Goal: Task Accomplishment & Management: Manage account settings

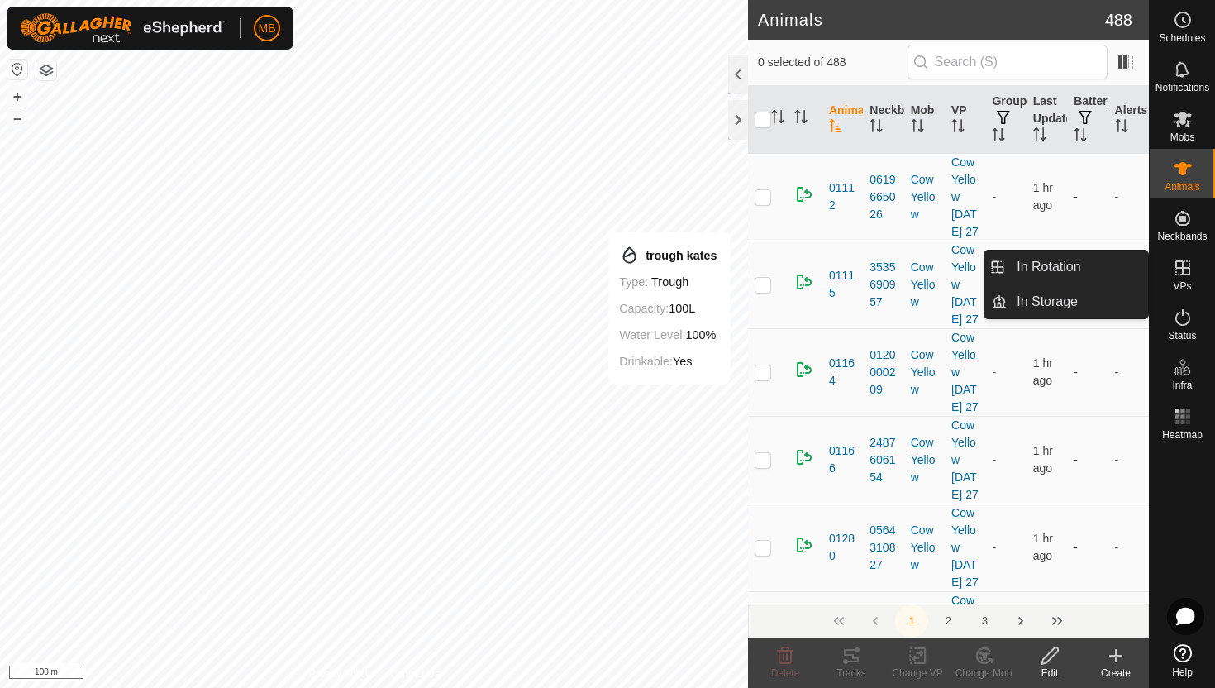
click at [1180, 270] on icon at bounding box center [1183, 268] width 20 height 20
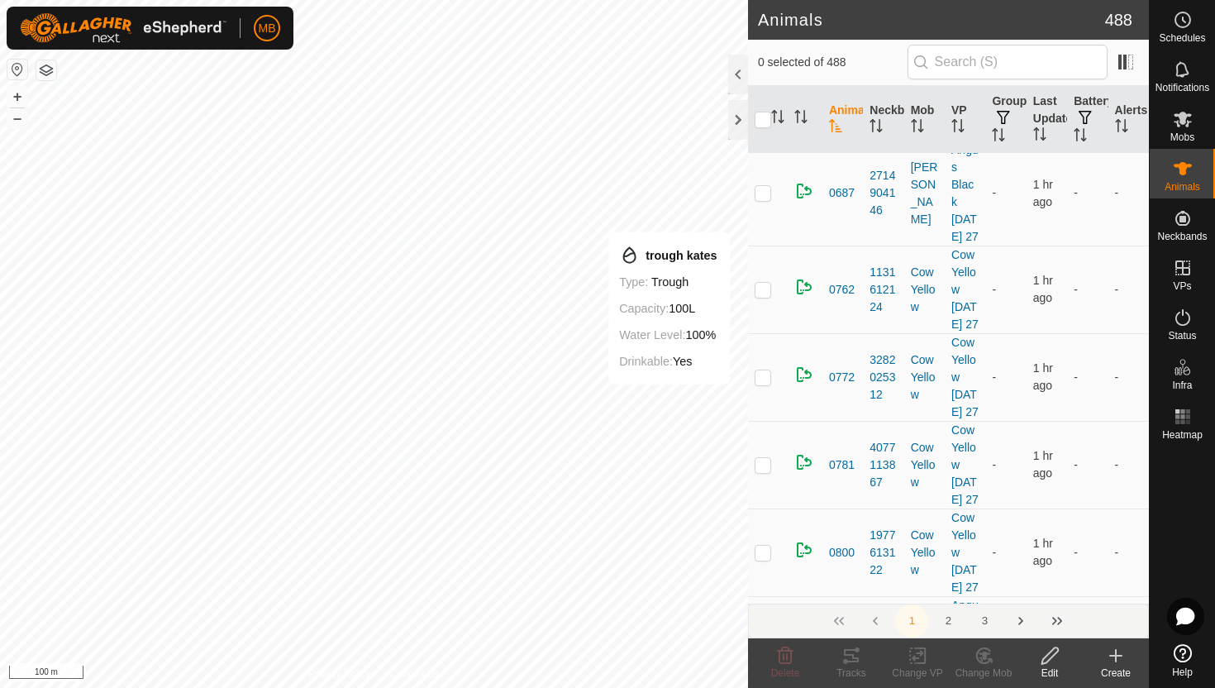
scroll to position [1559, 0]
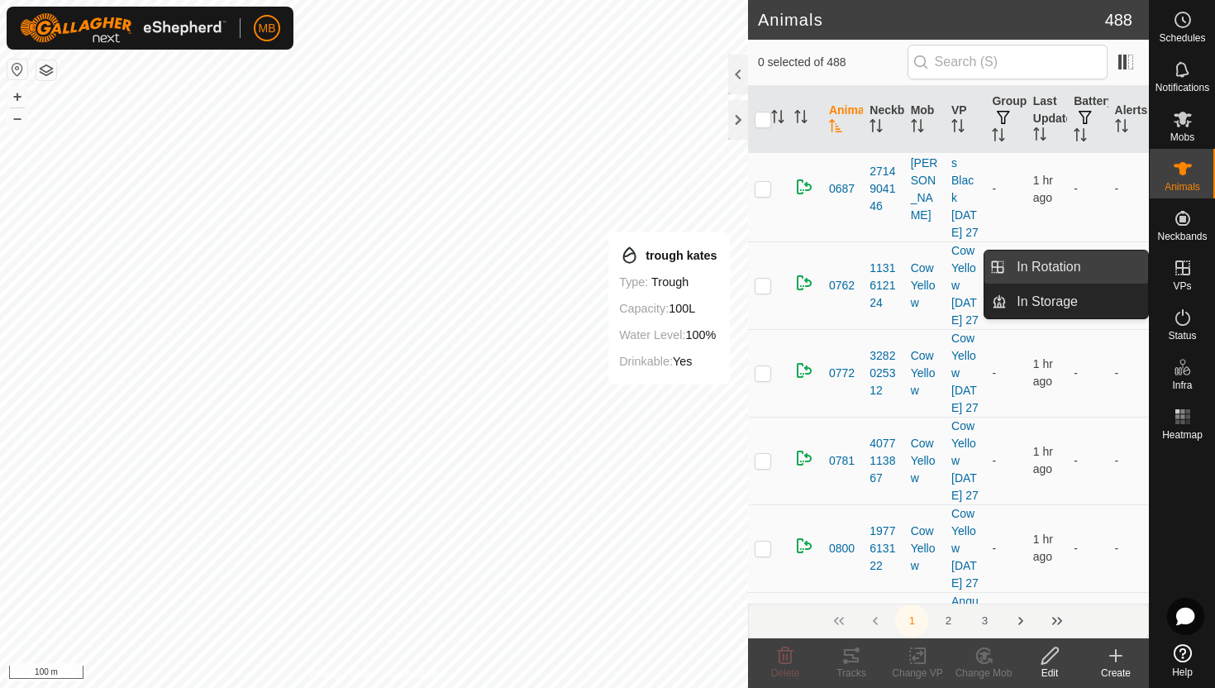
click at [1086, 270] on link "In Rotation" at bounding box center [1077, 267] width 141 height 33
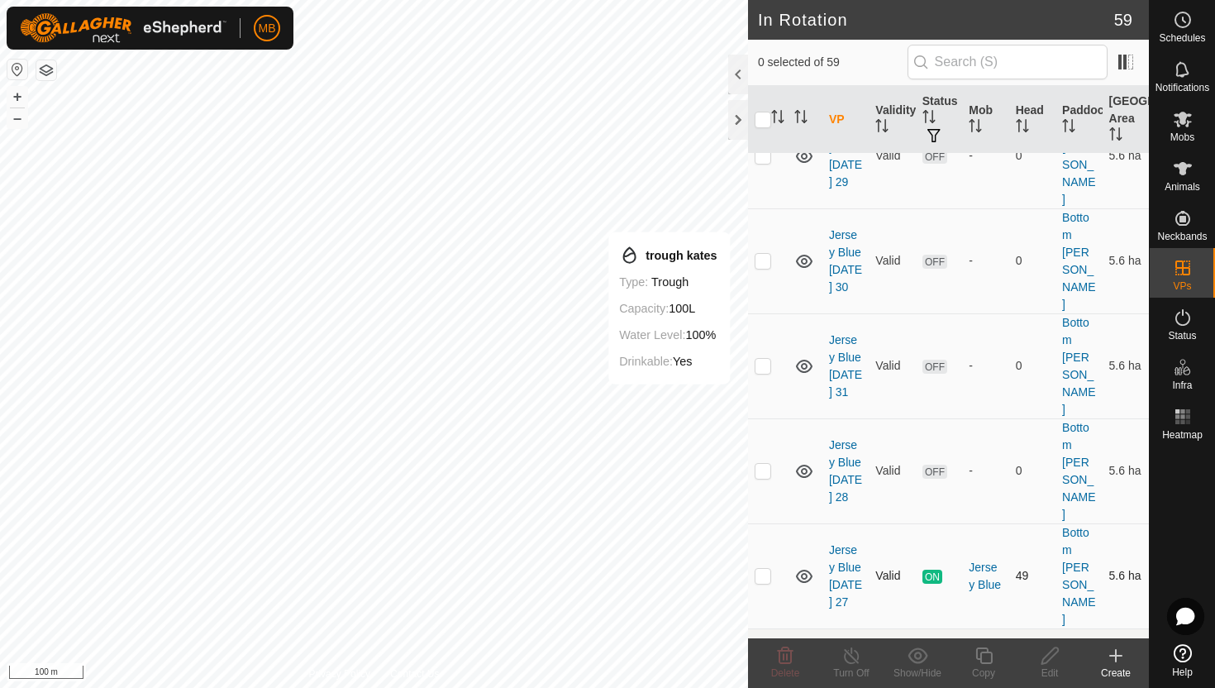
scroll to position [609, 0]
click at [21, 121] on button "–" at bounding box center [17, 118] width 20 height 20
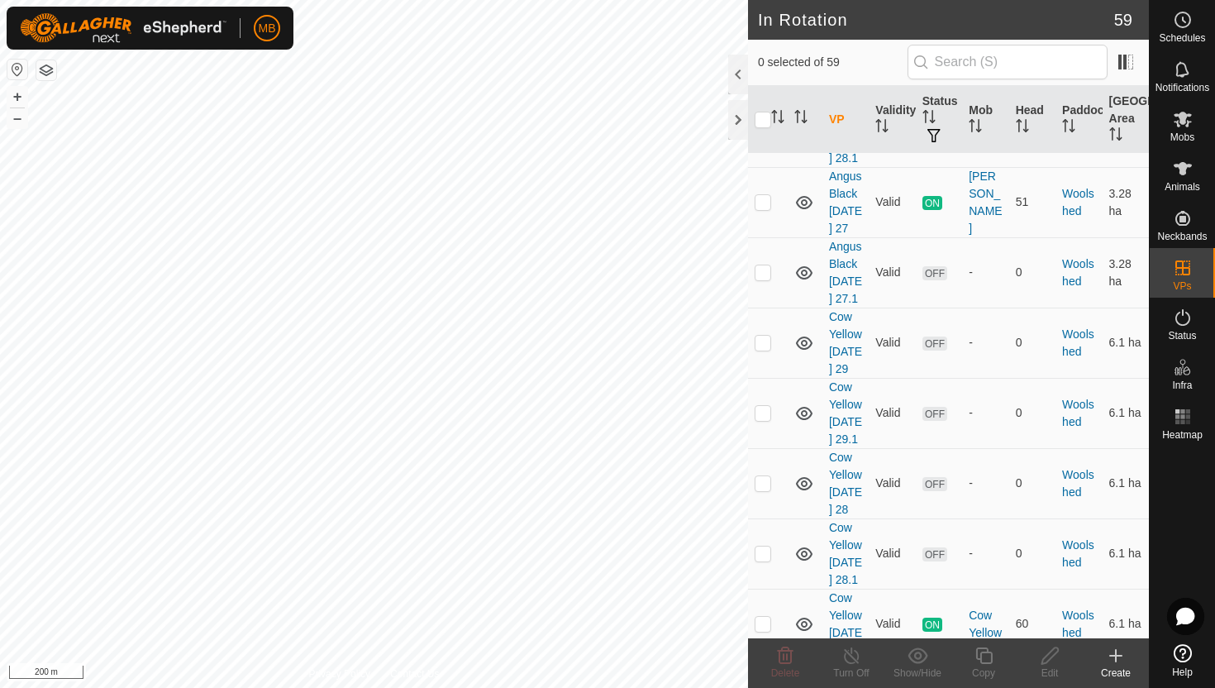
scroll to position [5056, 0]
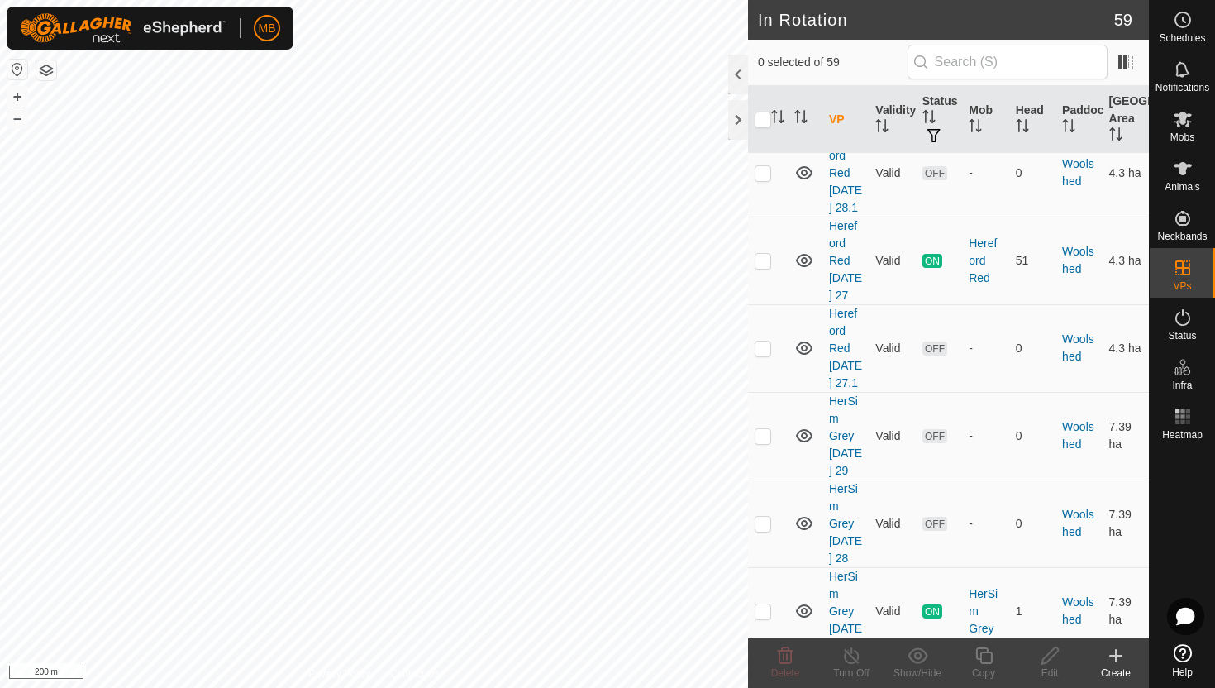
click at [762, 687] on p-checkbox at bounding box center [763, 698] width 17 height 13
checkbox input "true"
click at [16, 127] on button "–" at bounding box center [17, 118] width 20 height 20
click at [18, 90] on button "+" at bounding box center [17, 97] width 20 height 20
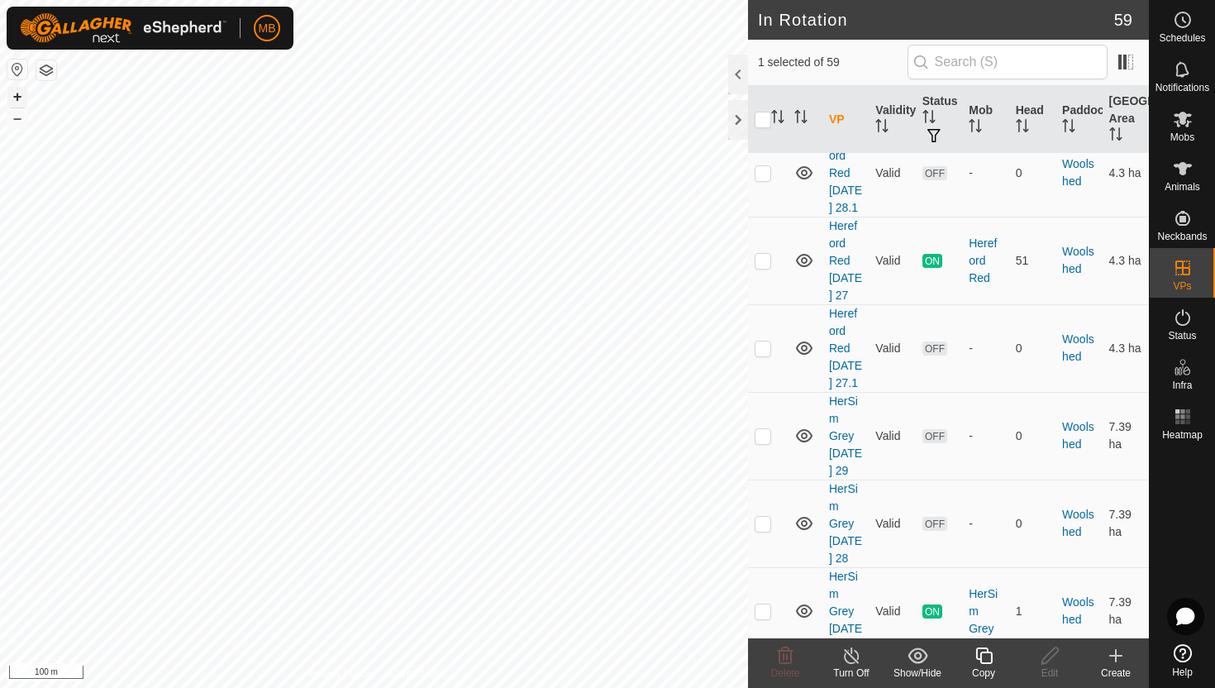
click at [17, 93] on button "+" at bounding box center [17, 97] width 20 height 20
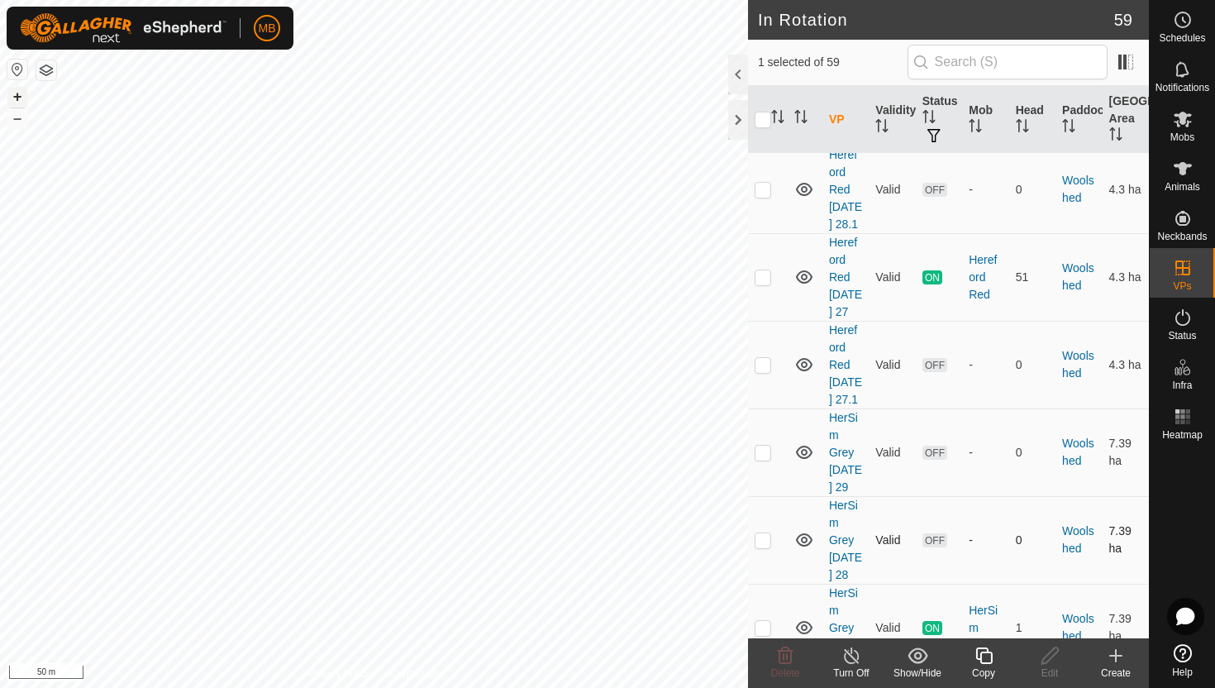
scroll to position [5037, 0]
click at [763, 536] on p-checkbox at bounding box center [763, 542] width 17 height 13
checkbox input "true"
click at [17, 103] on button "+" at bounding box center [17, 97] width 20 height 20
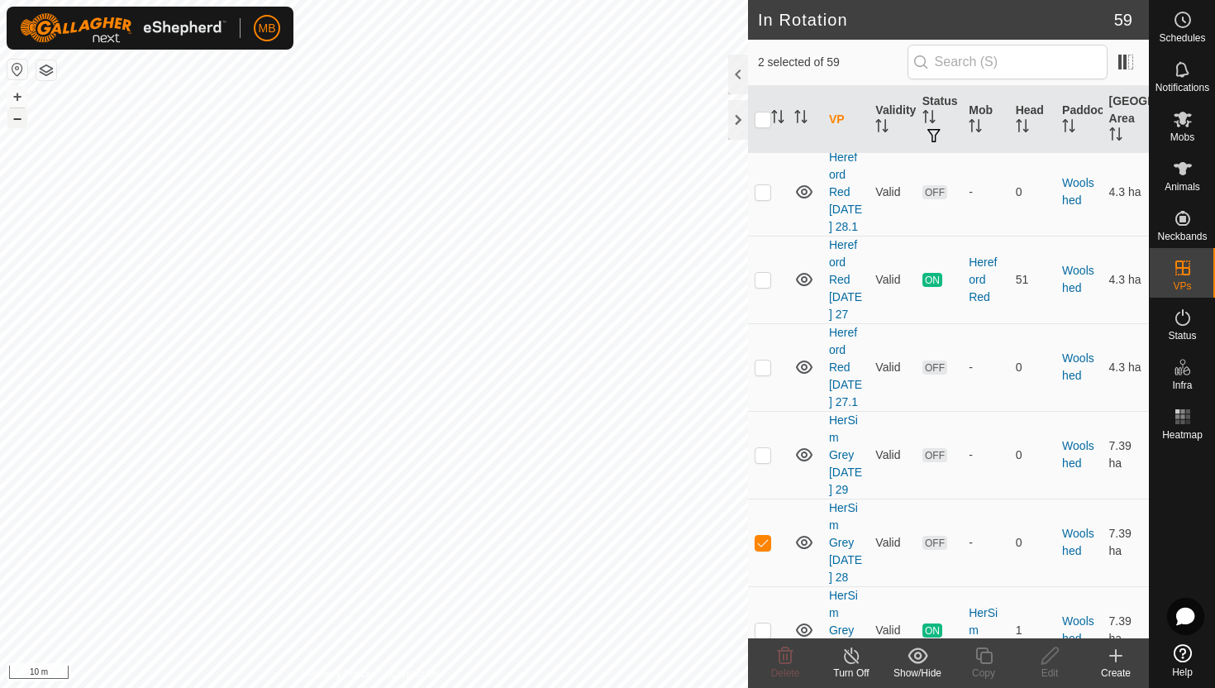
click at [12, 117] on button "–" at bounding box center [17, 118] width 20 height 20
click at [18, 120] on button "–" at bounding box center [17, 118] width 20 height 20
click at [20, 97] on button "+" at bounding box center [17, 97] width 20 height 20
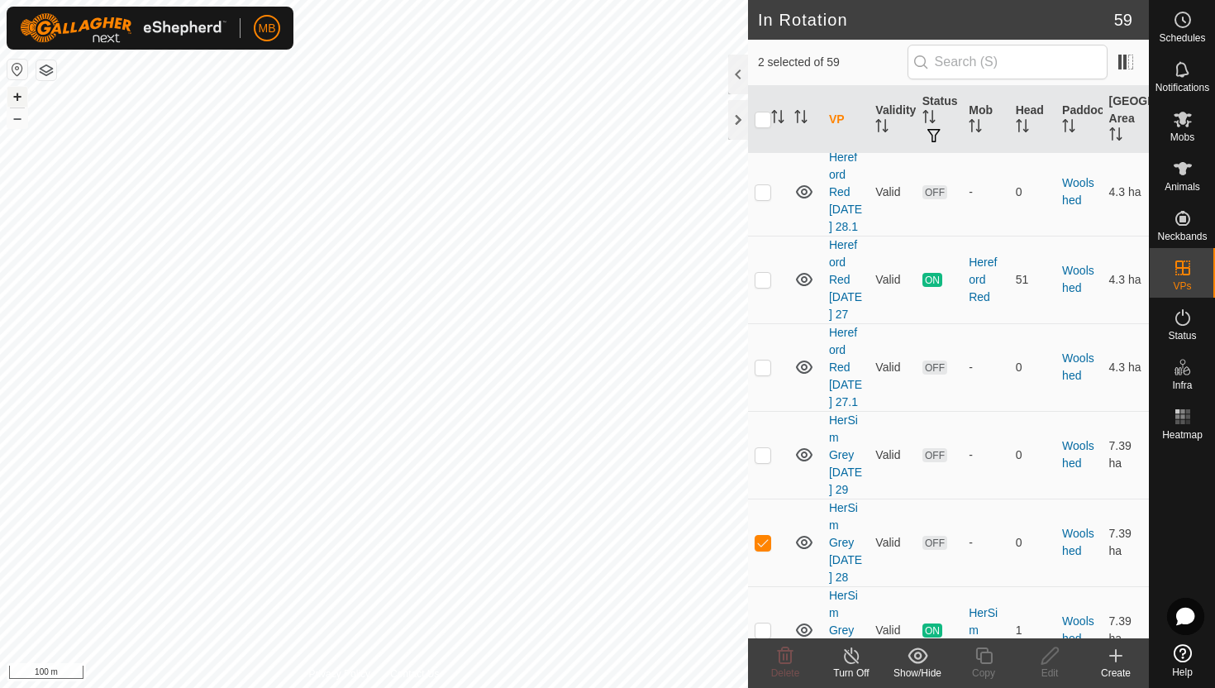
click at [20, 97] on button "+" at bounding box center [17, 97] width 20 height 20
click at [18, 117] on button "–" at bounding box center [17, 118] width 20 height 20
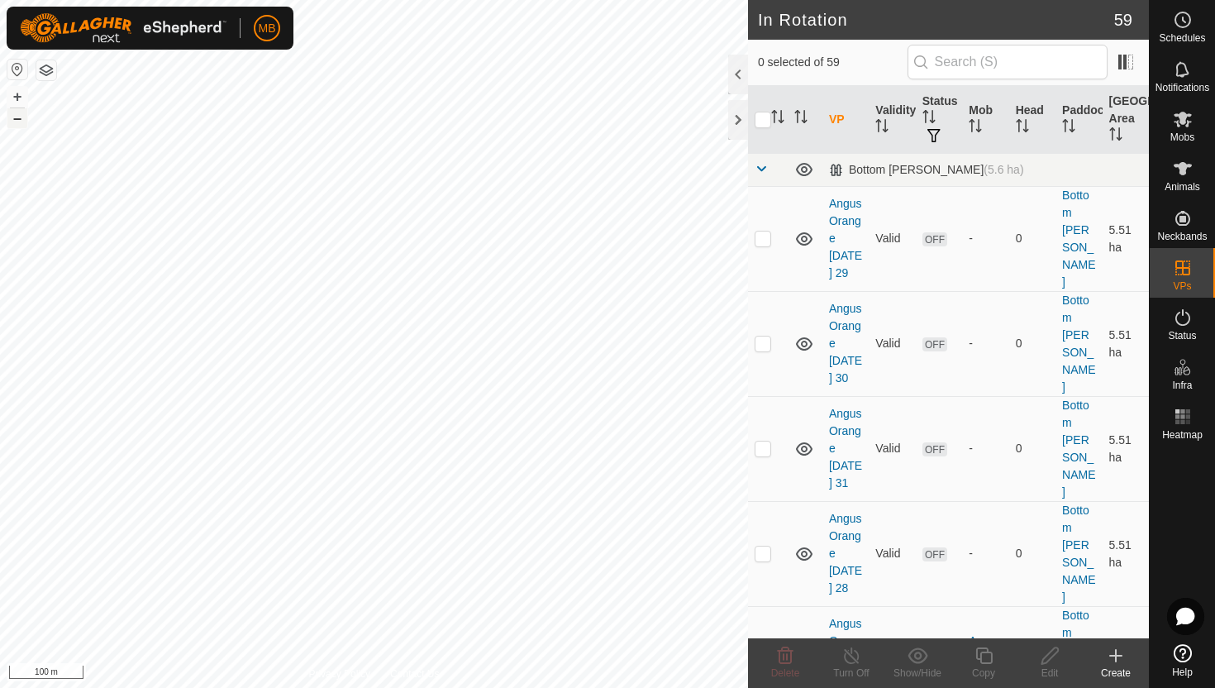
click at [10, 120] on button "–" at bounding box center [17, 118] width 20 height 20
click at [1183, 170] on icon at bounding box center [1183, 168] width 18 height 13
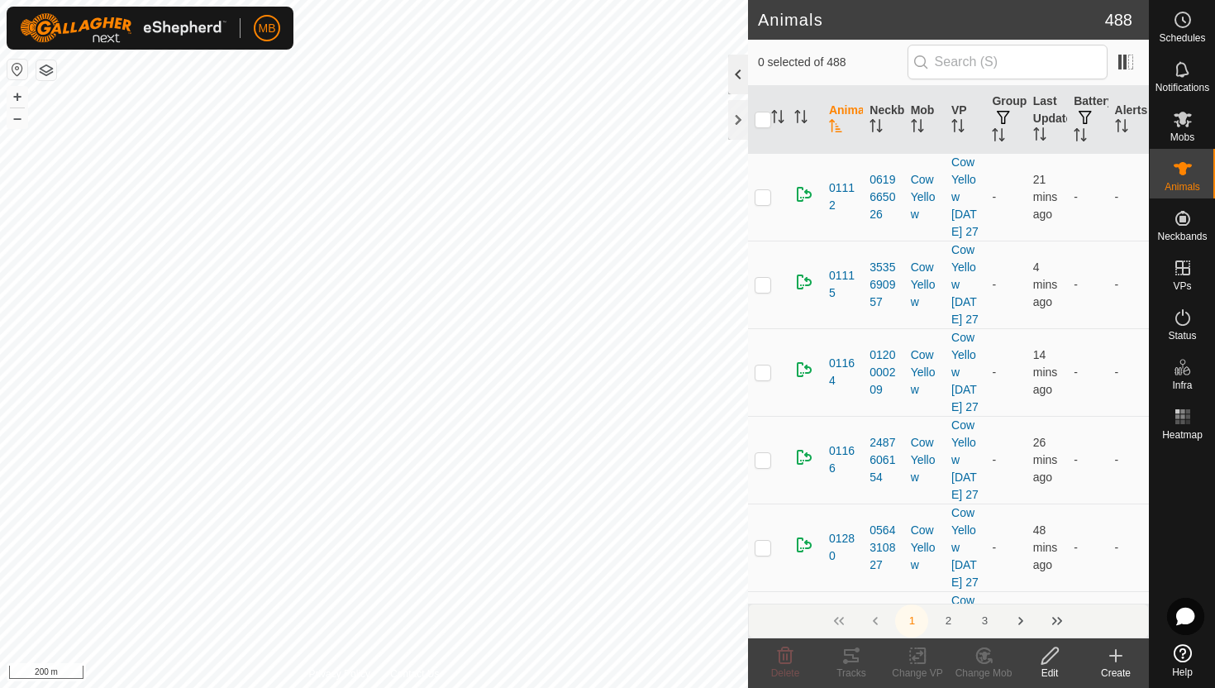
click at [737, 82] on div at bounding box center [738, 75] width 20 height 40
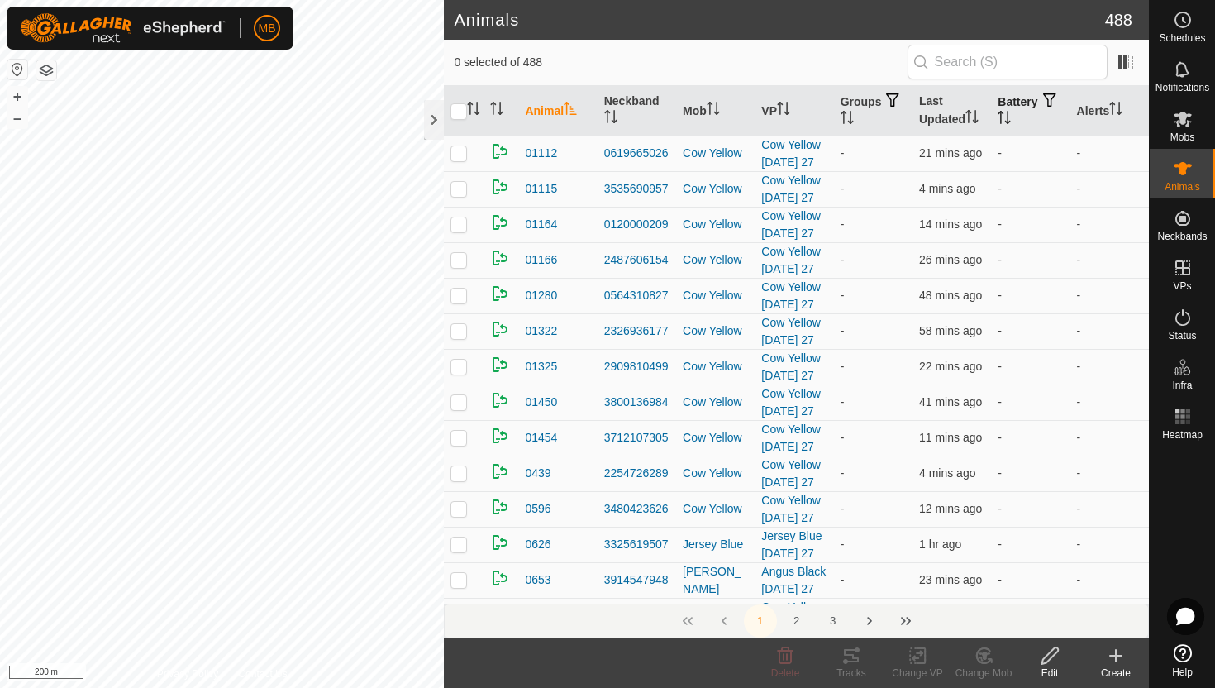
click at [1011, 117] on icon "Activate to sort" at bounding box center [1004, 117] width 13 height 13
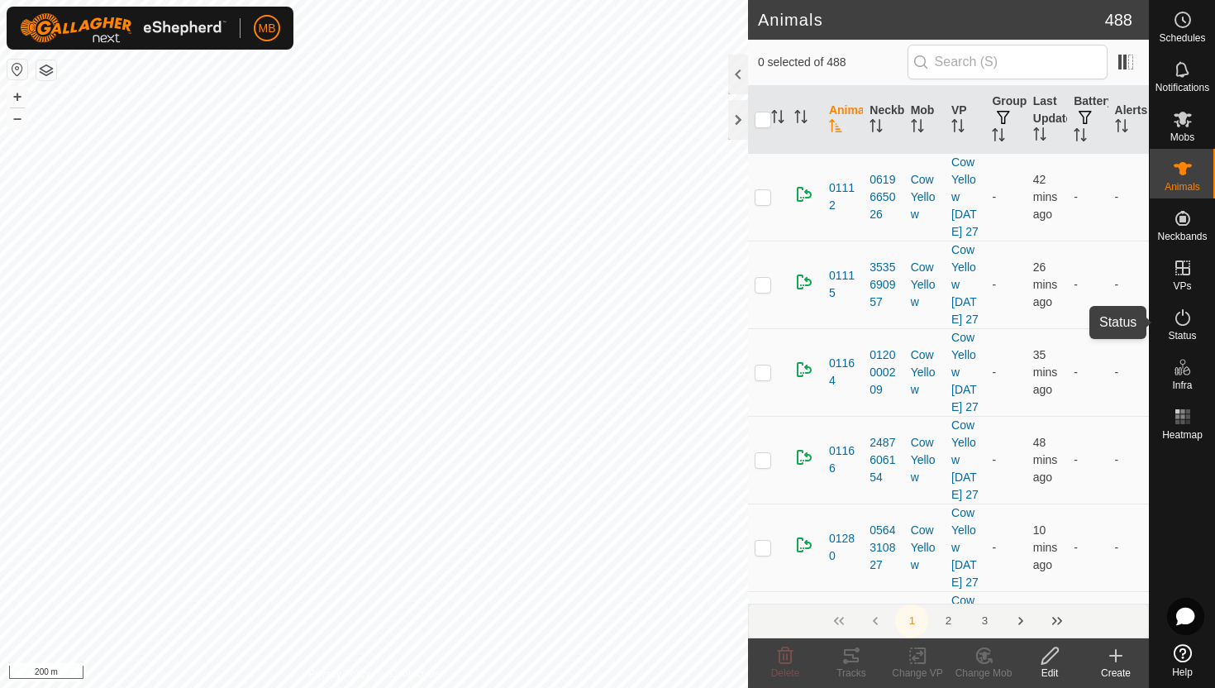
click at [1182, 316] on icon at bounding box center [1183, 318] width 20 height 20
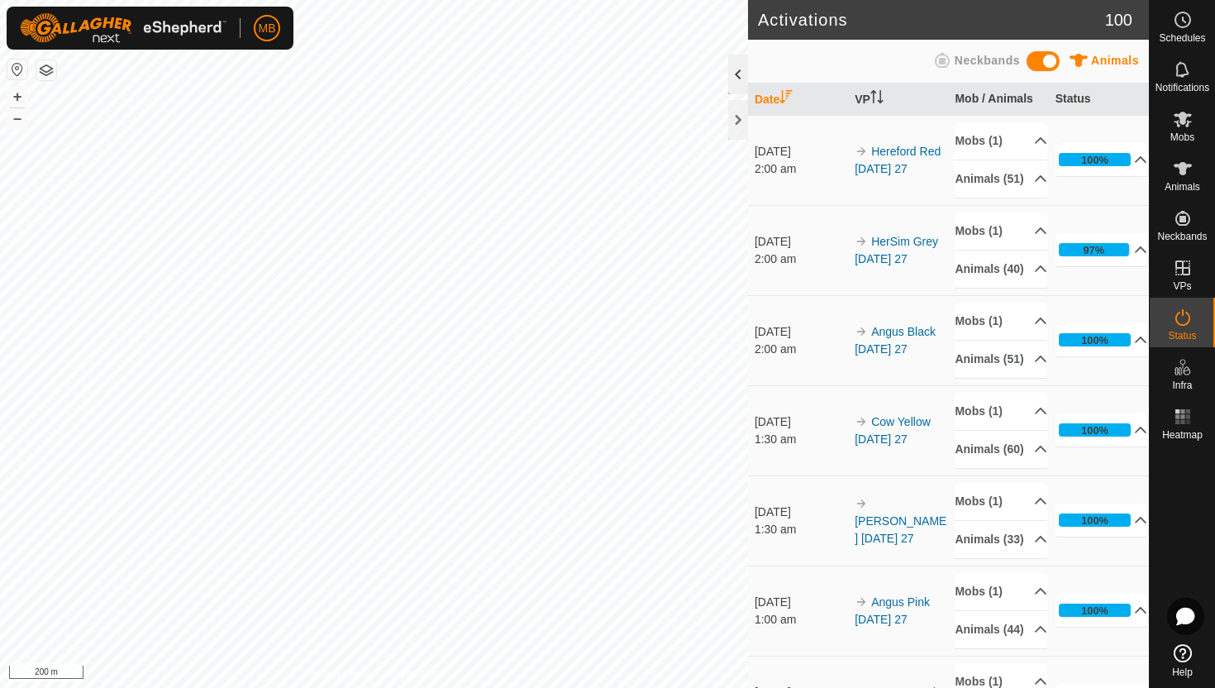
click at [733, 77] on div at bounding box center [738, 75] width 20 height 40
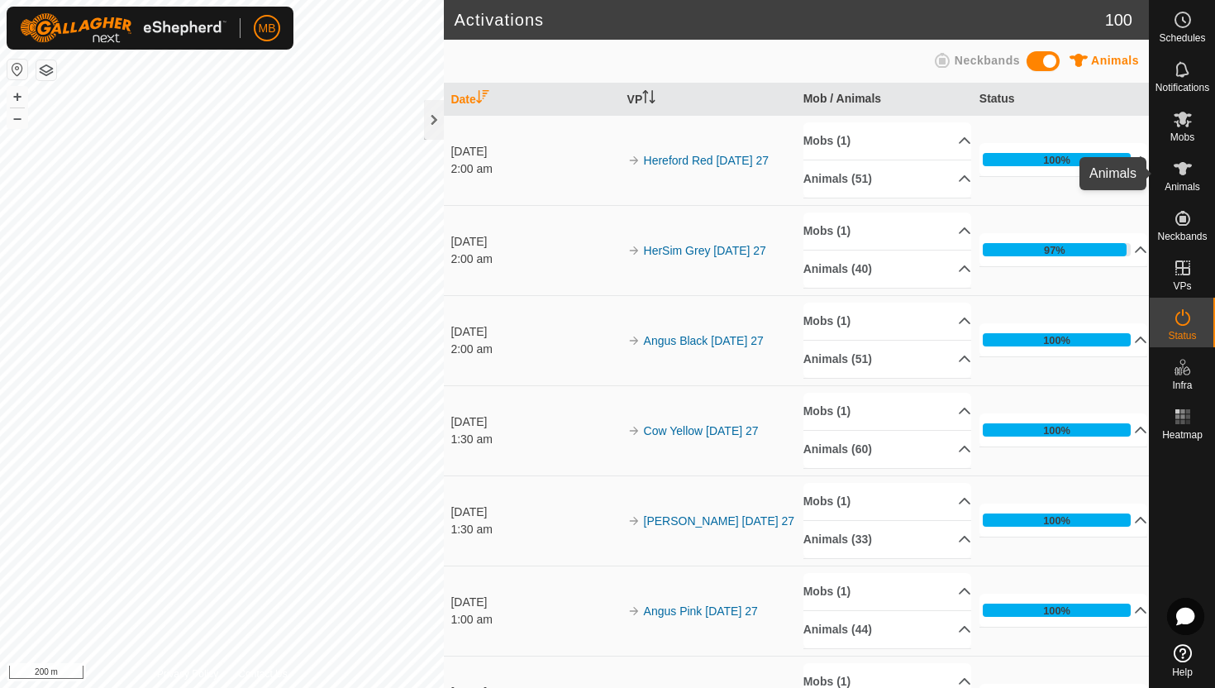
click at [1184, 166] on icon at bounding box center [1183, 168] width 18 height 13
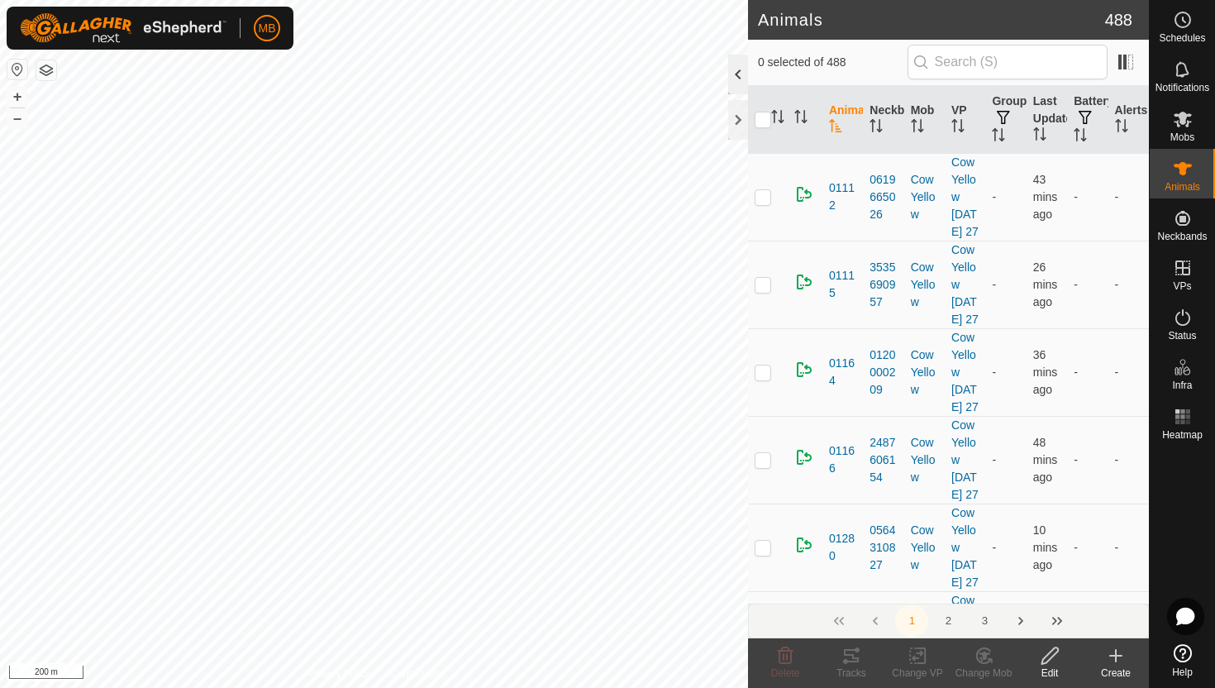
click at [739, 76] on div at bounding box center [738, 75] width 20 height 40
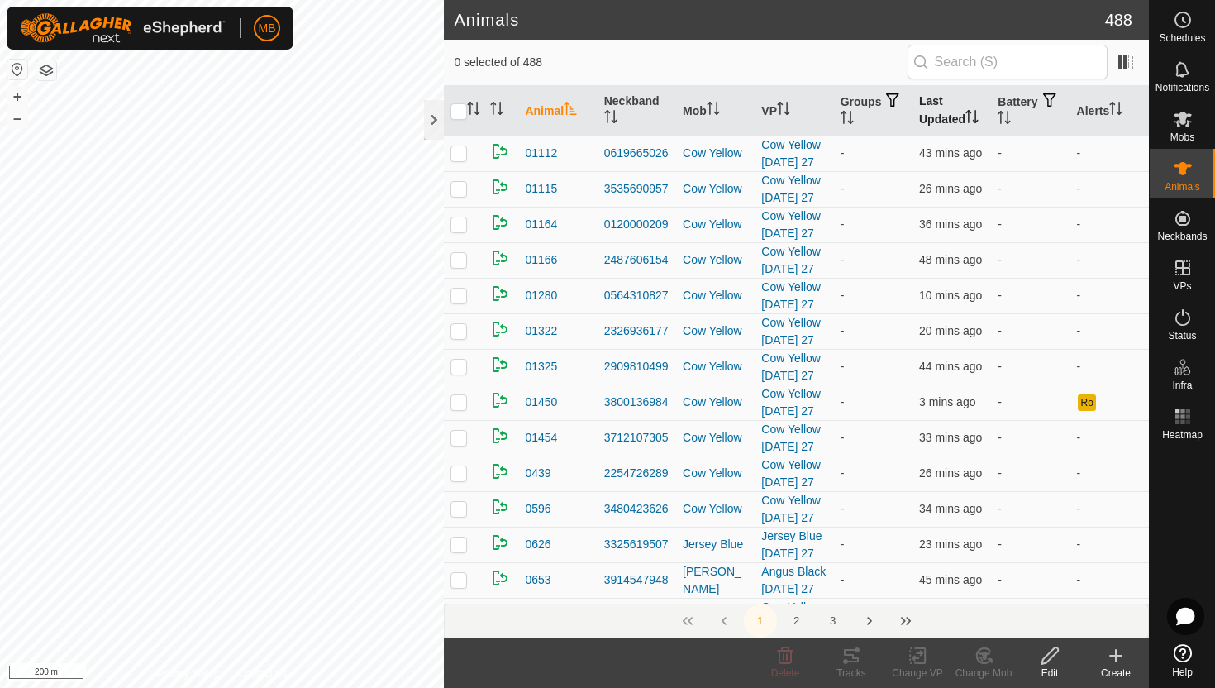
click at [975, 112] on icon "Activate to sort" at bounding box center [972, 116] width 13 height 13
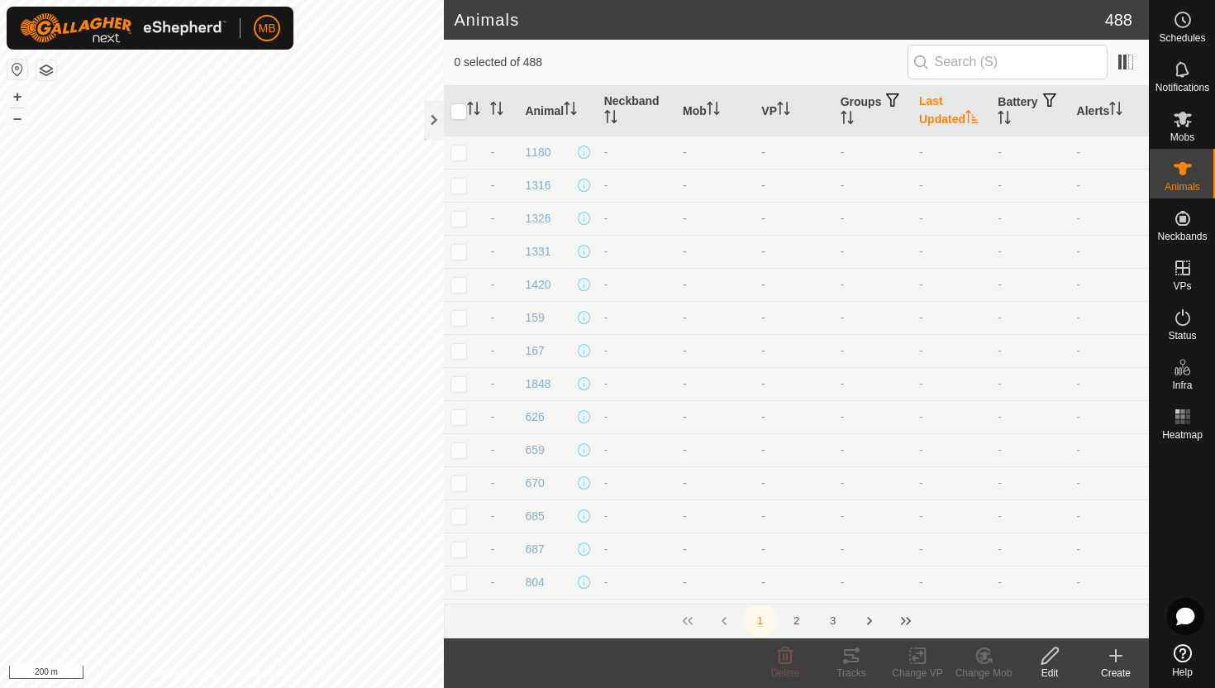
click at [975, 112] on icon "Activate to sort" at bounding box center [972, 116] width 13 height 13
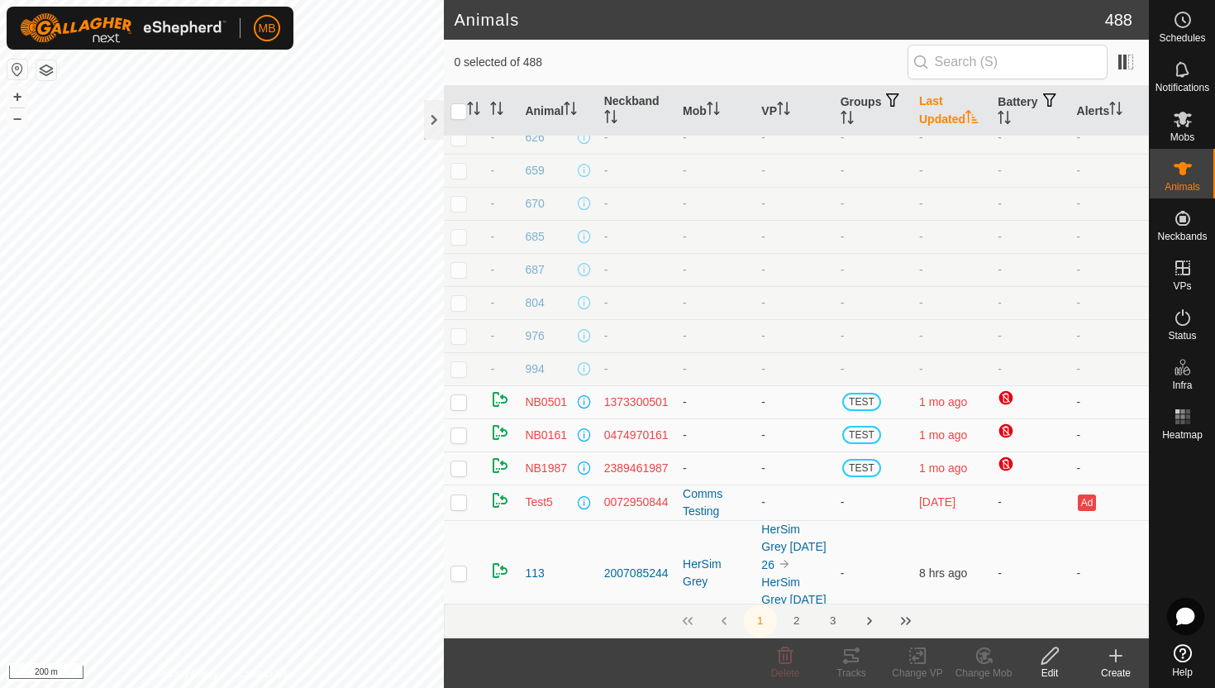
scroll to position [276, 0]
